Goal: Information Seeking & Learning: Find specific fact

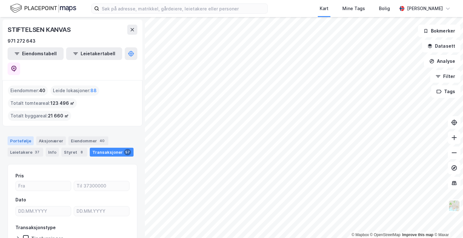
click at [19, 136] on div "Portefølje" at bounding box center [21, 140] width 26 height 9
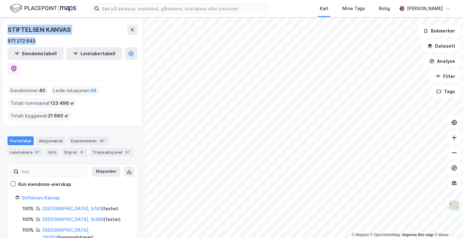
drag, startPoint x: 36, startPoint y: 40, endPoint x: 4, endPoint y: 30, distance: 33.6
click at [4, 30] on div "STIFTELSEN KANVAS 971 272 643 Eiendomstabell Leietakertabell" at bounding box center [73, 50] width 140 height 61
copy div "STIFTELSEN KANVAS 971 272 643"
